Goal: Task Accomplishment & Management: Manage account settings

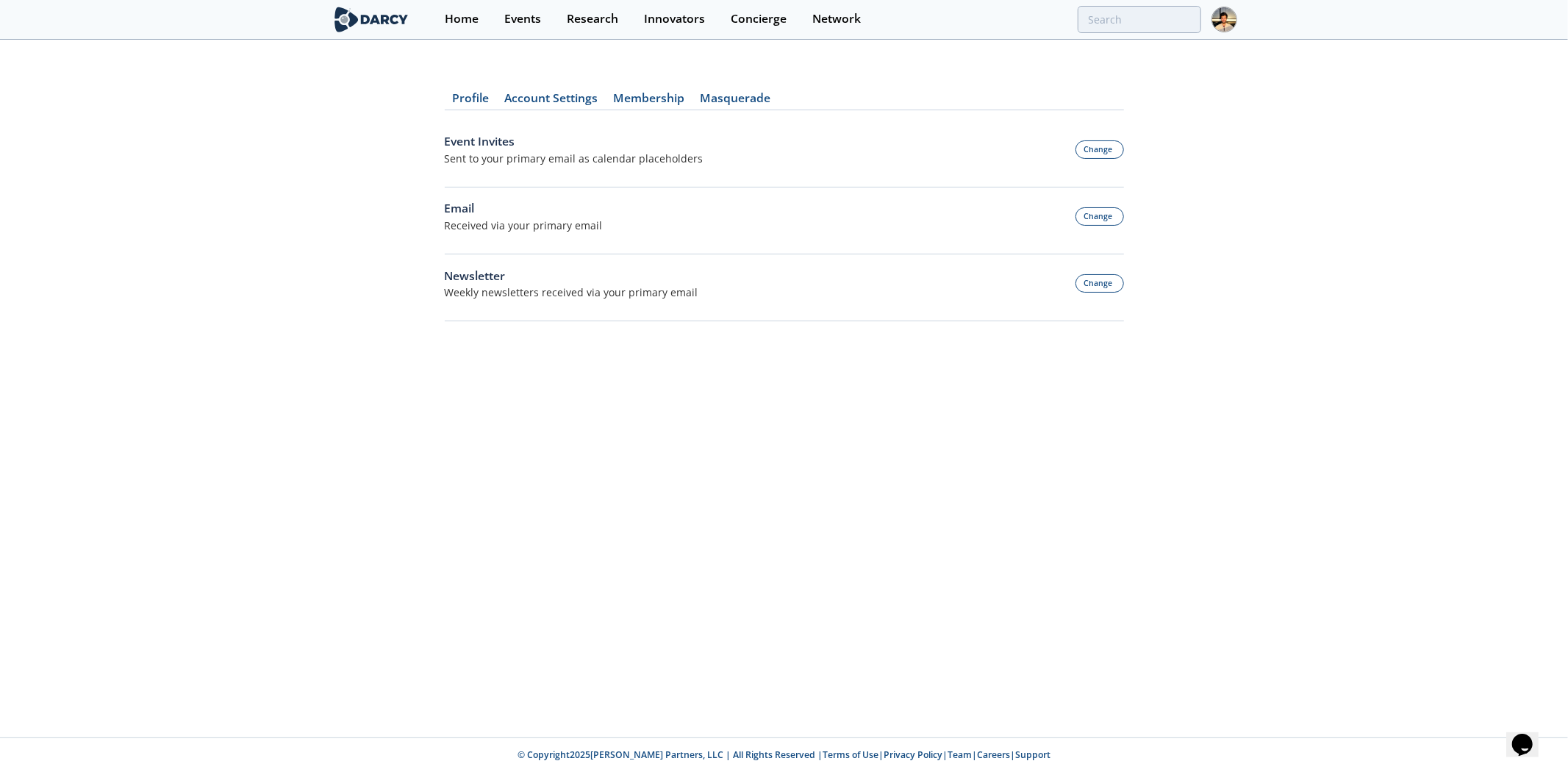
click at [346, 88] on div "Profile Account Settings Membership Masquerade Event Invites Sent to your prima…" at bounding box center [784, 199] width 1568 height 273
